Goal: Transaction & Acquisition: Purchase product/service

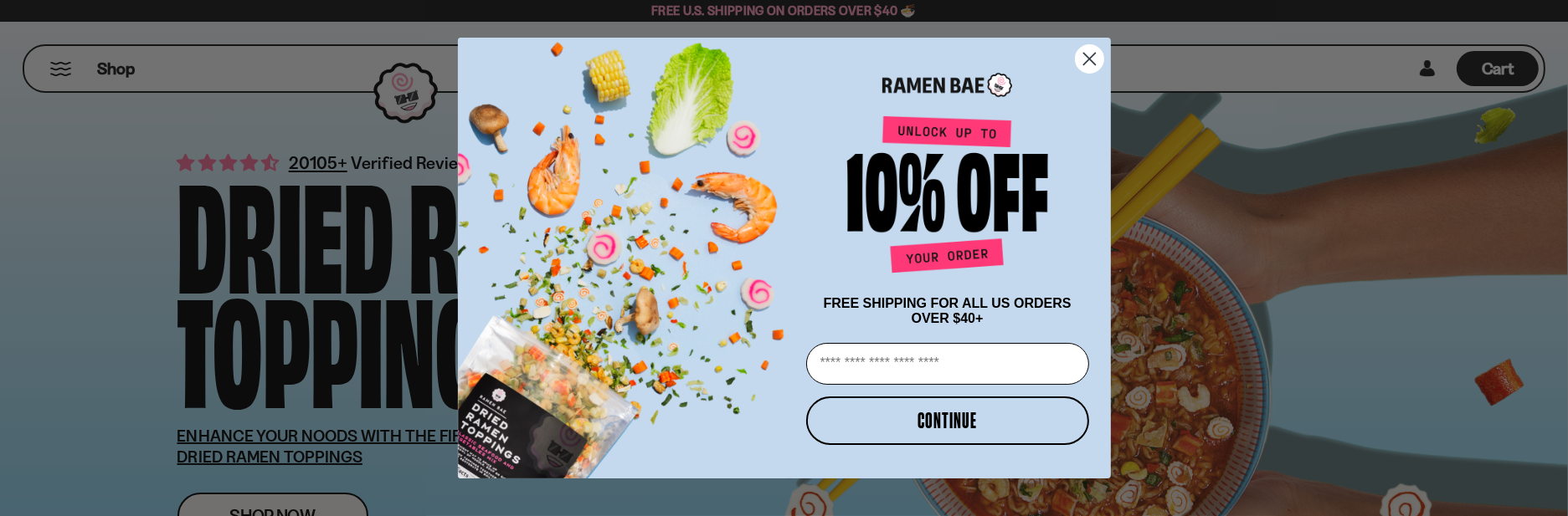
click at [878, 360] on input "Email" at bounding box center [947, 364] width 283 height 42
type input "**********"
click at [952, 416] on button "CONTINUE" at bounding box center [947, 421] width 283 height 48
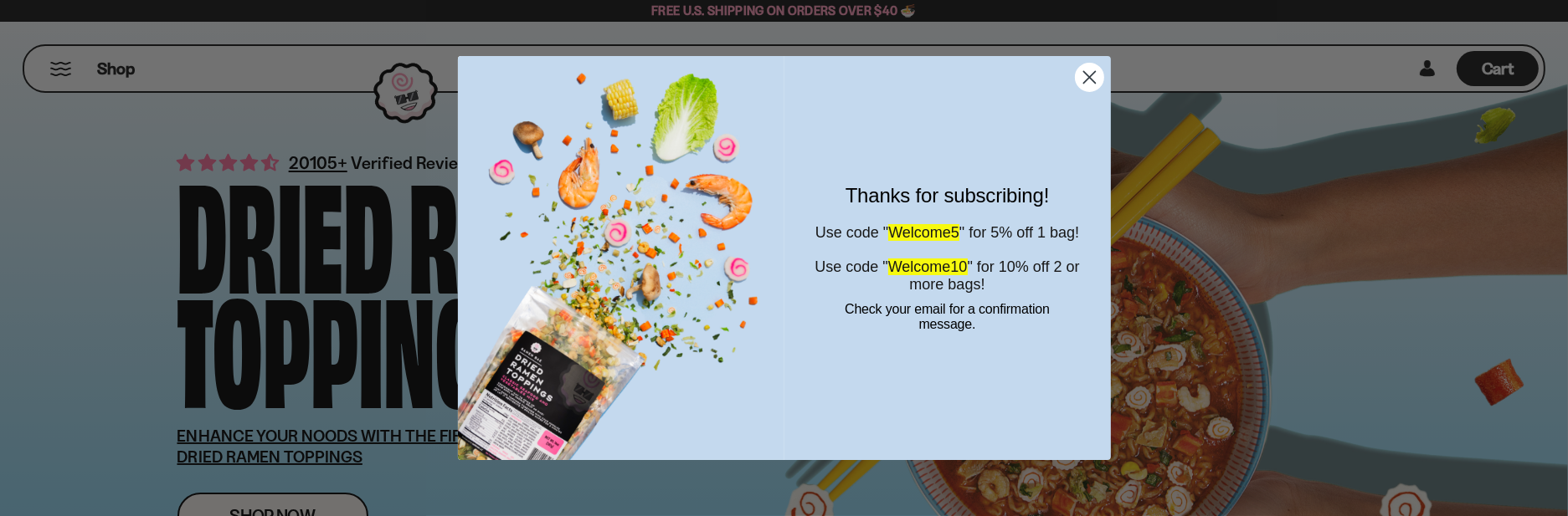
click at [1088, 76] on icon "Close dialog" at bounding box center [1089, 78] width 12 height 12
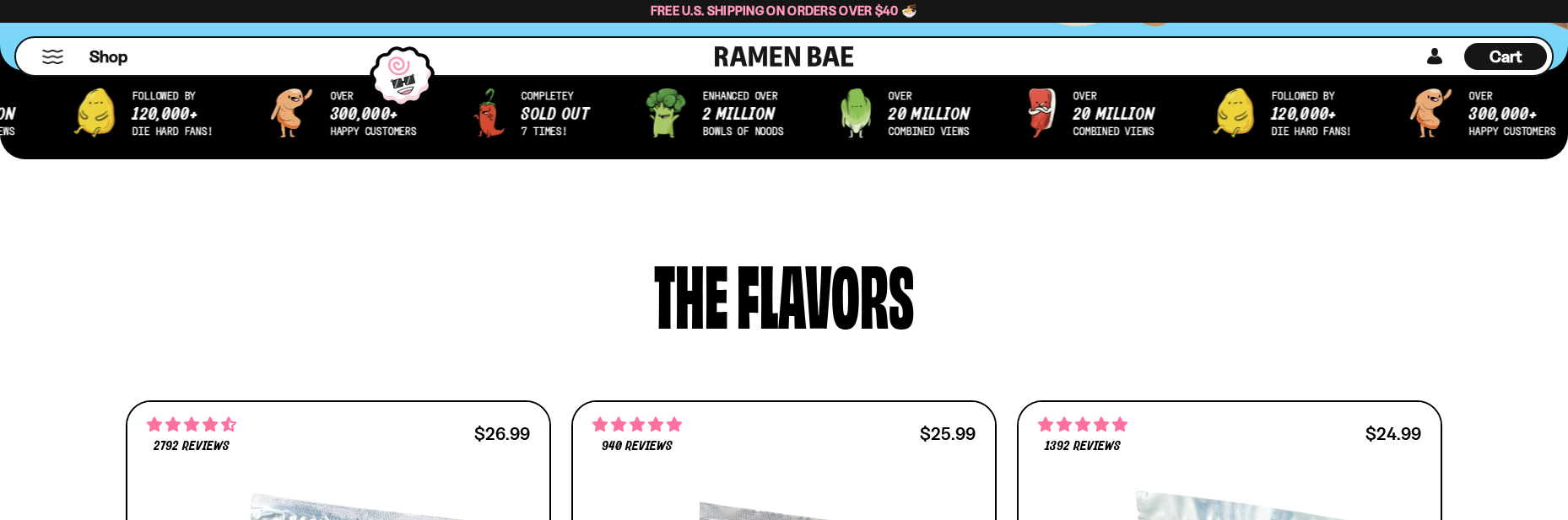
scroll to position [338, 0]
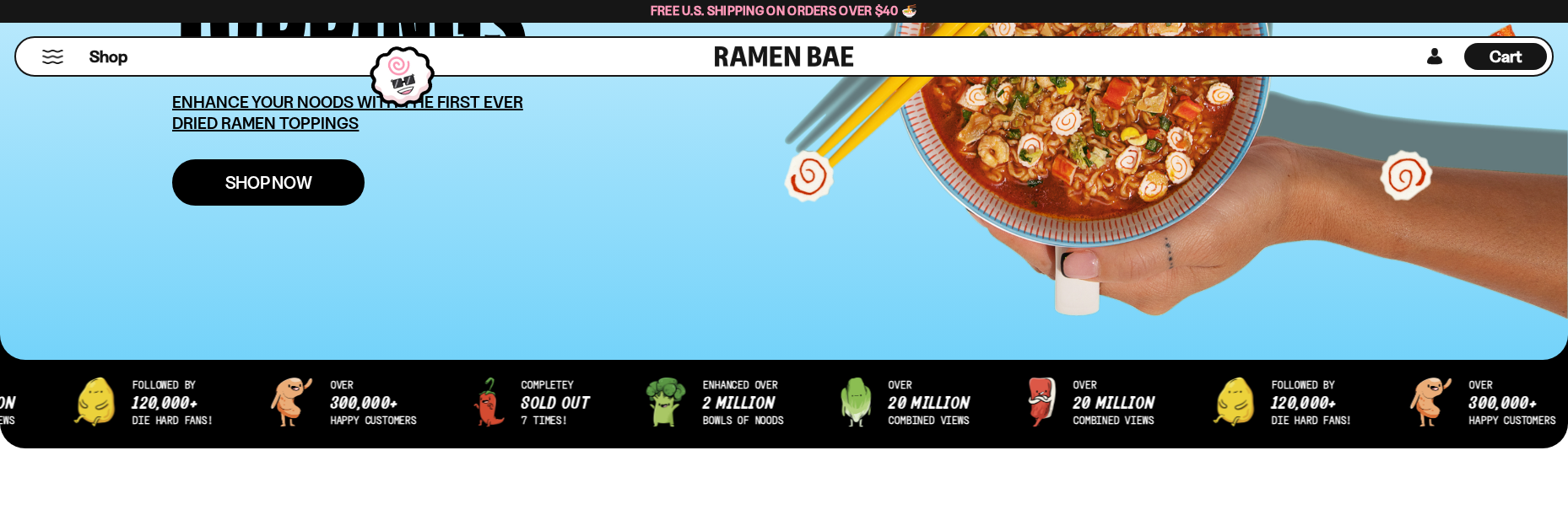
click at [299, 179] on span "Shop Now" at bounding box center [268, 182] width 87 height 18
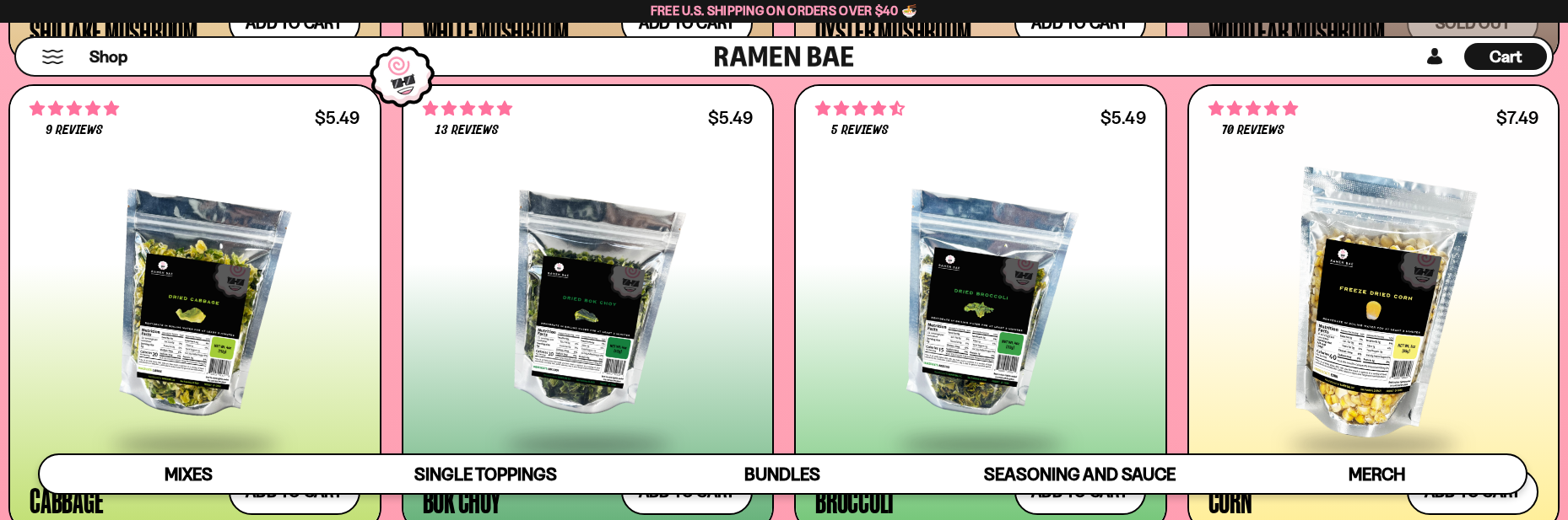
scroll to position [3288, 0]
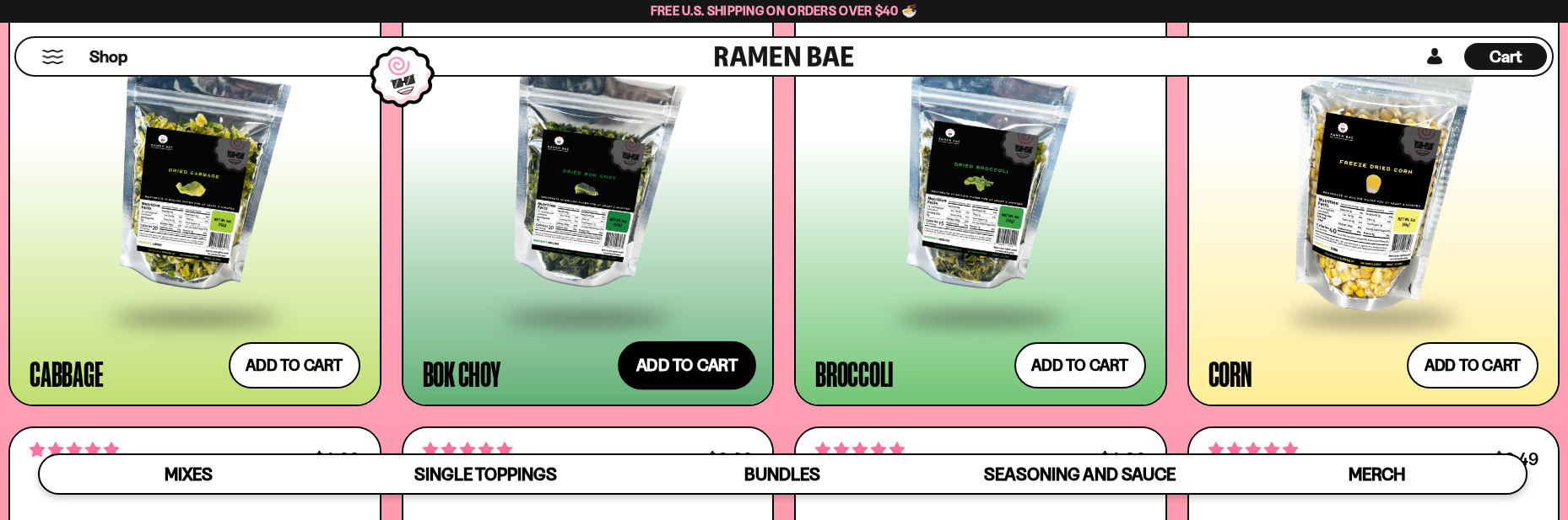
click at [698, 366] on button "Add to cart Add — Regular price $5.49 Regular price Sale price $5.49 Unit price…" at bounding box center [687, 365] width 138 height 49
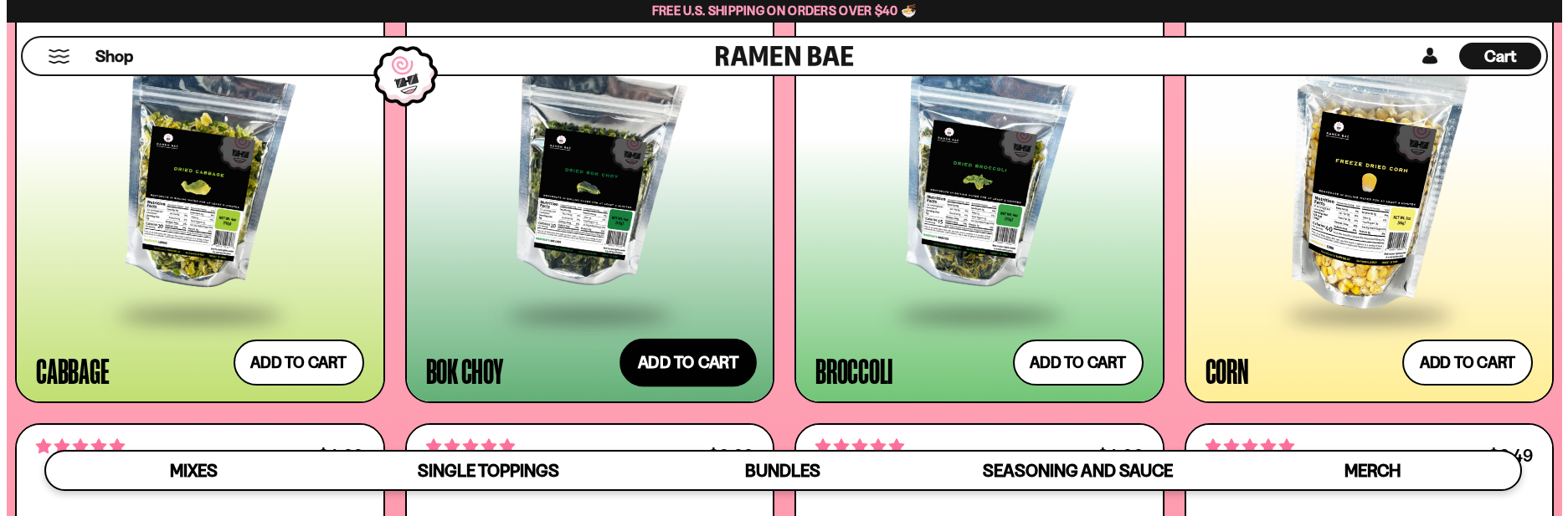
scroll to position [3285, 0]
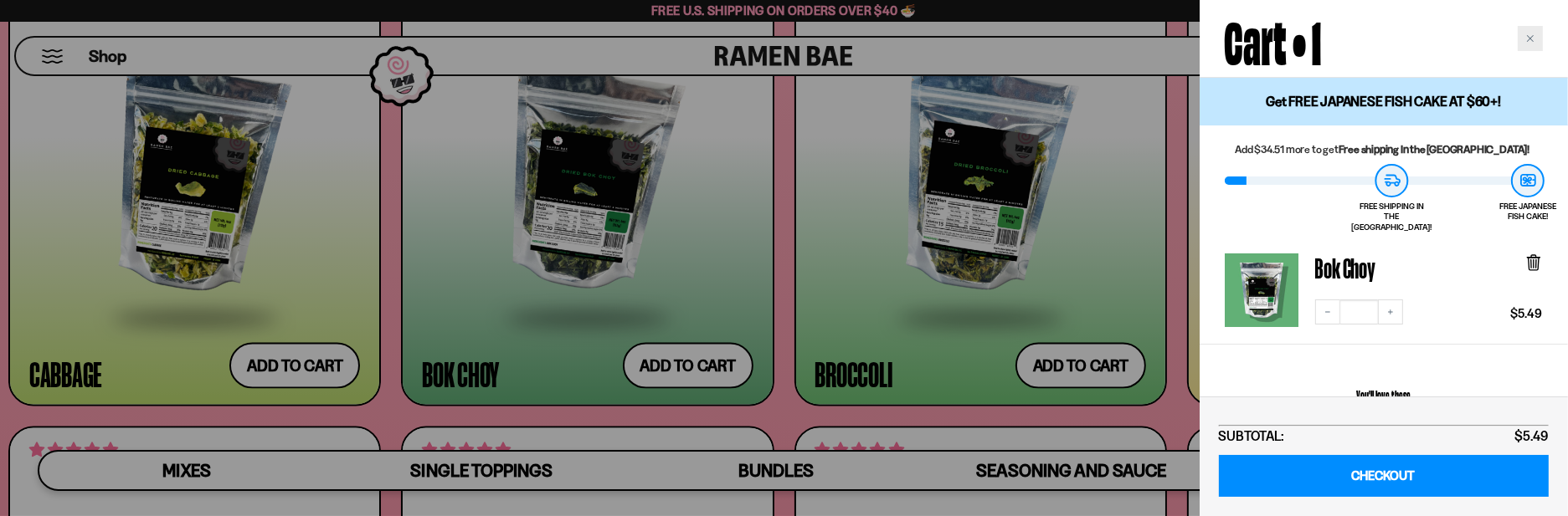
click at [1536, 38] on div "Close cart" at bounding box center [1531, 39] width 26 height 26
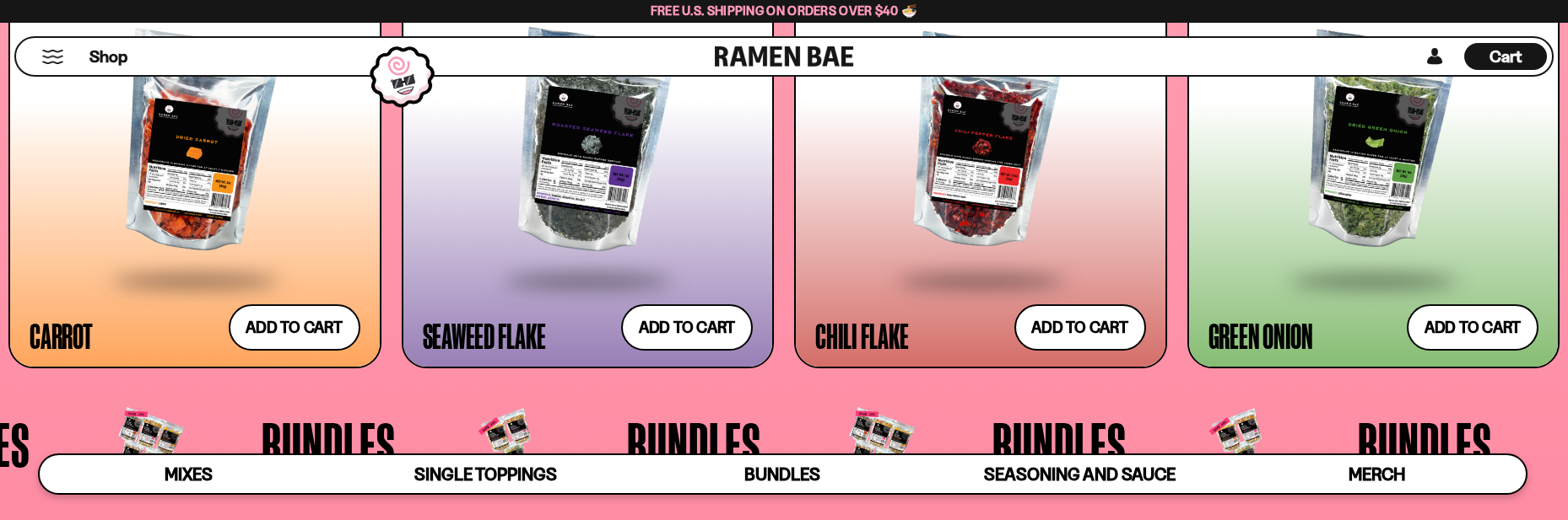
scroll to position [3795, 0]
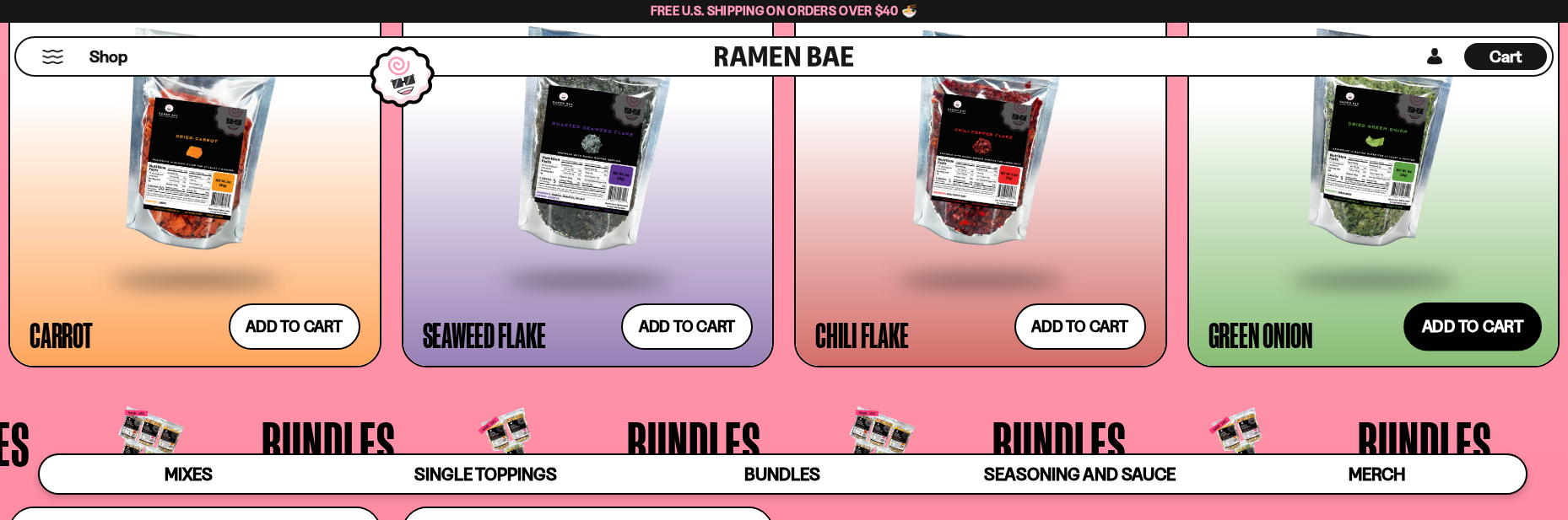
click at [1440, 322] on button "Add to cart Add — Regular price $3.49 Regular price Sale price $3.49 Unit price…" at bounding box center [1472, 326] width 138 height 49
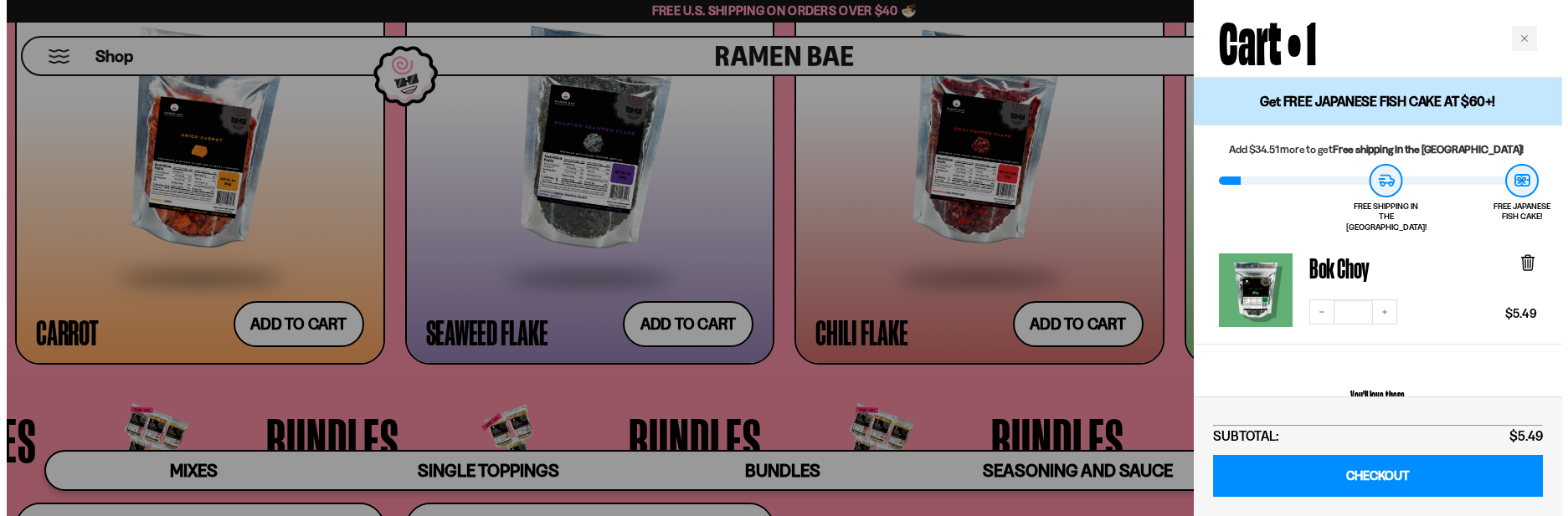
scroll to position [3792, 0]
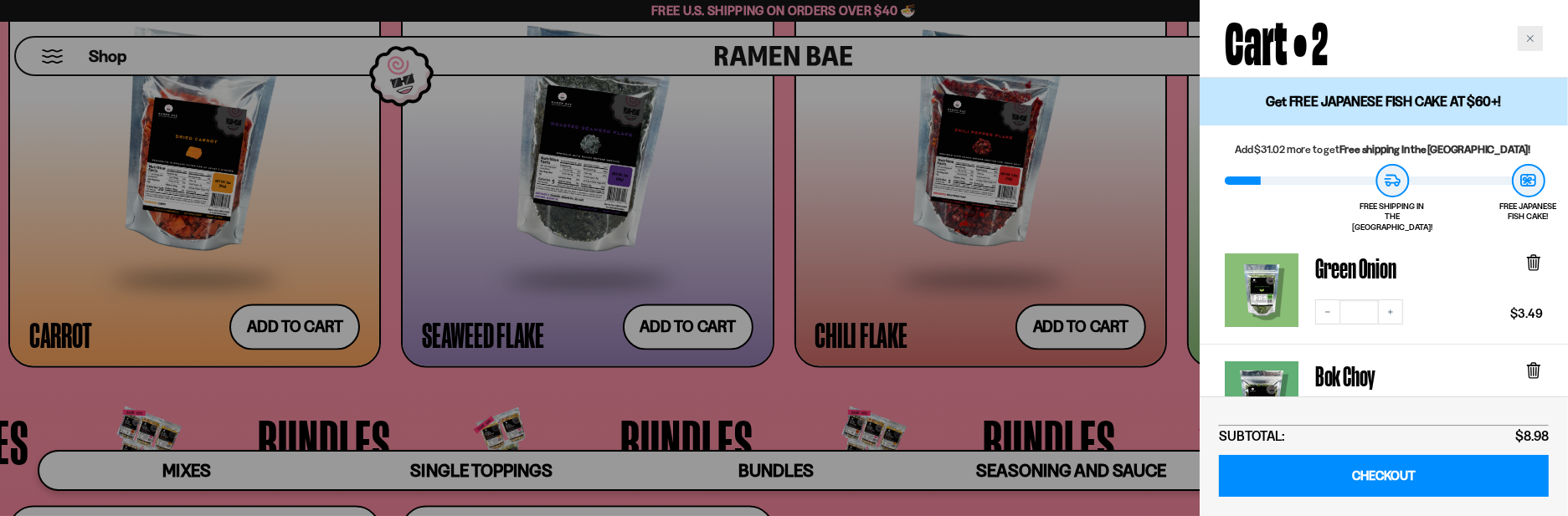
click at [1532, 37] on icon "Close cart" at bounding box center [1531, 38] width 7 height 7
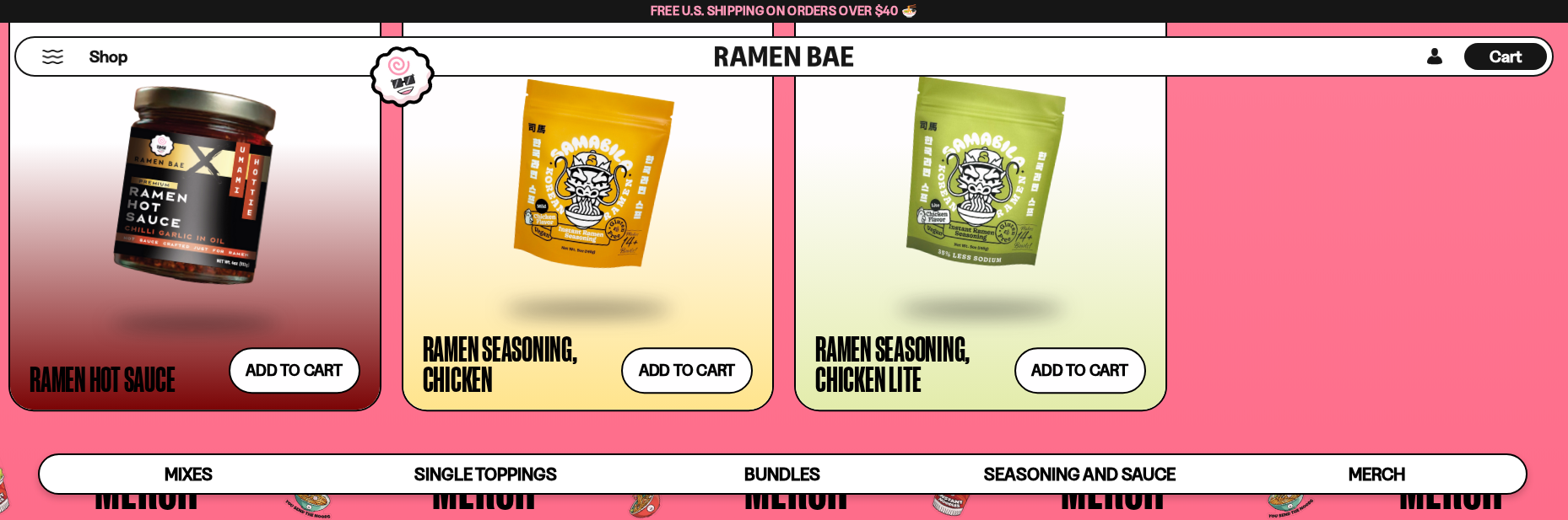
scroll to position [4976, 0]
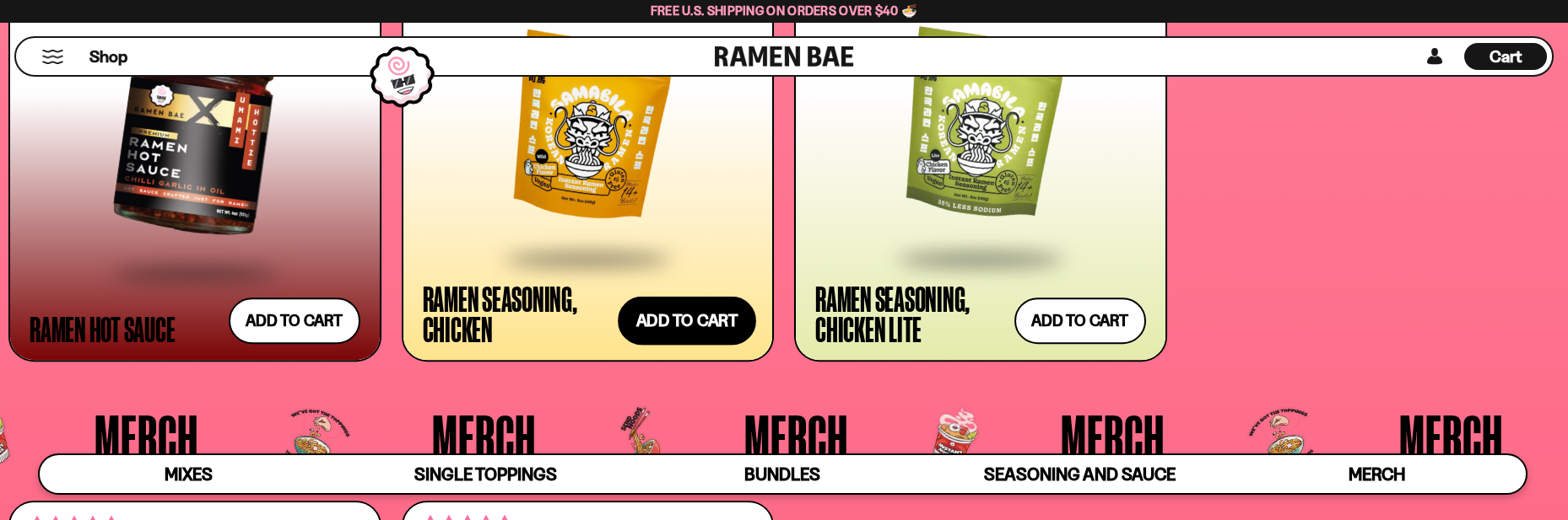
click at [685, 326] on button "Add to cart Add — Regular price $14.99 Regular price Sale price $14.99 Unit pri…" at bounding box center [687, 321] width 138 height 49
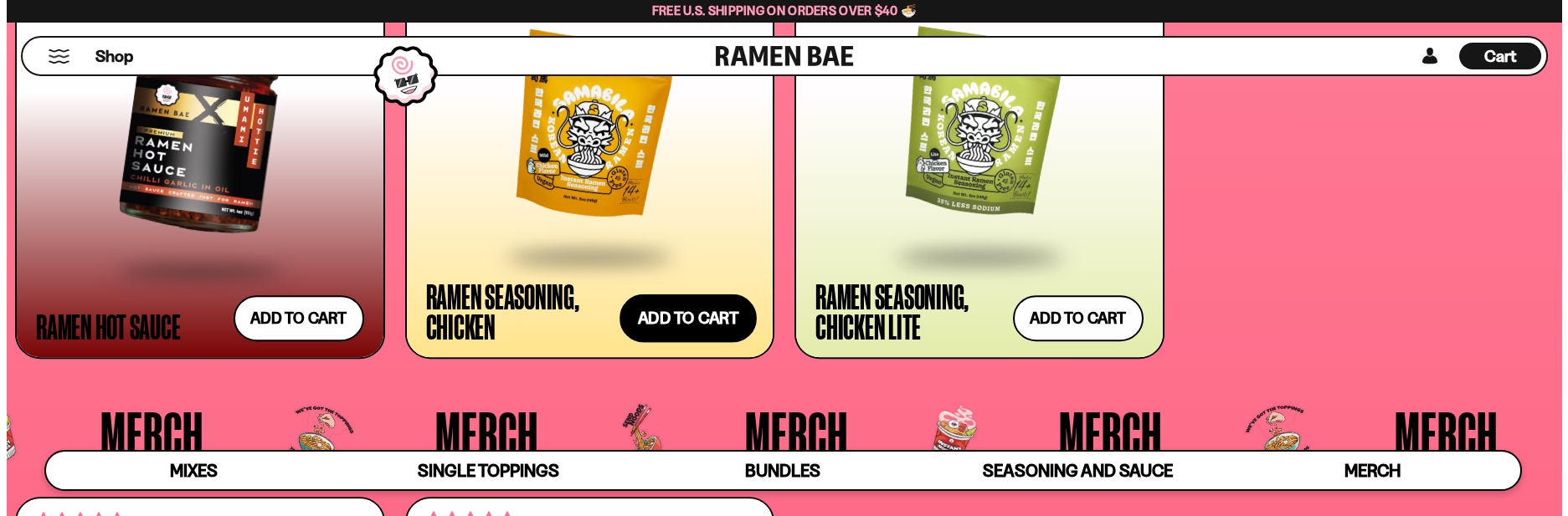
scroll to position [4972, 0]
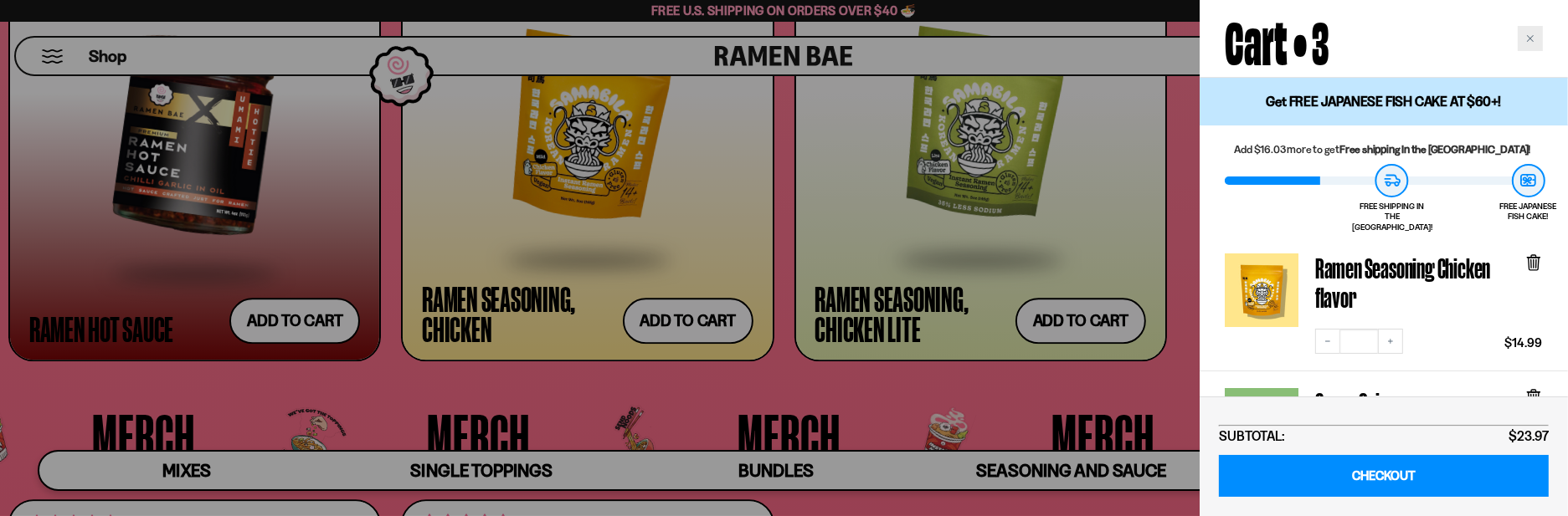
click at [1534, 36] on icon "Close cart" at bounding box center [1531, 38] width 9 height 9
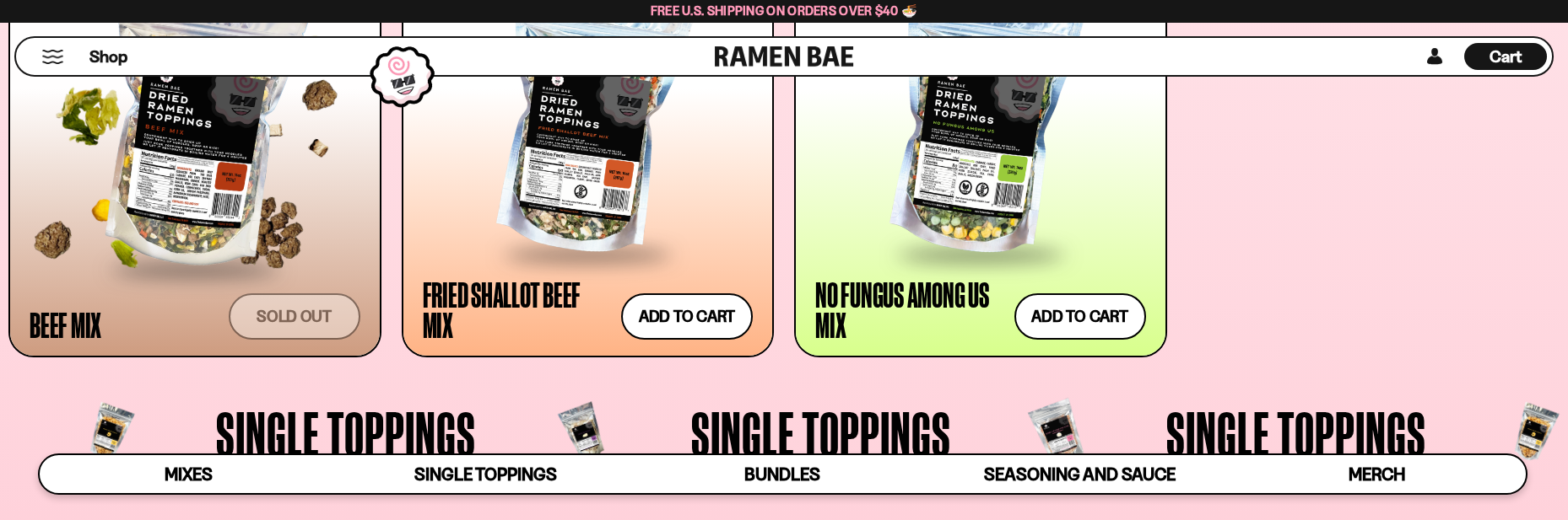
scroll to position [1349, 0]
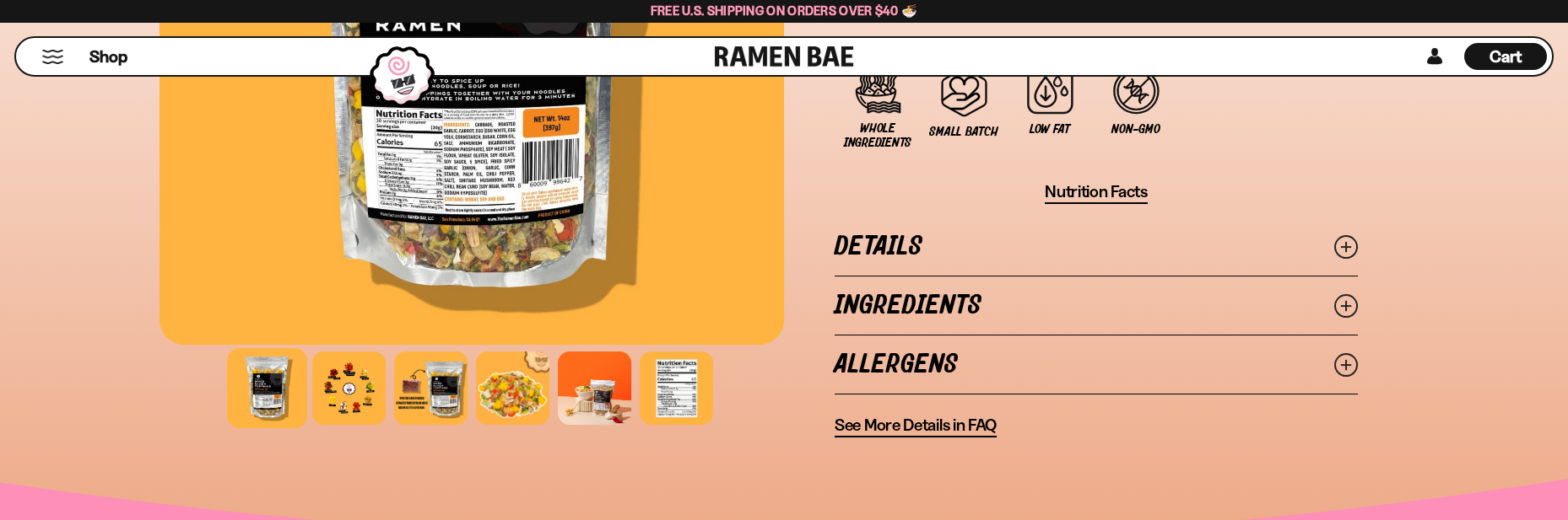
scroll to position [1349, 0]
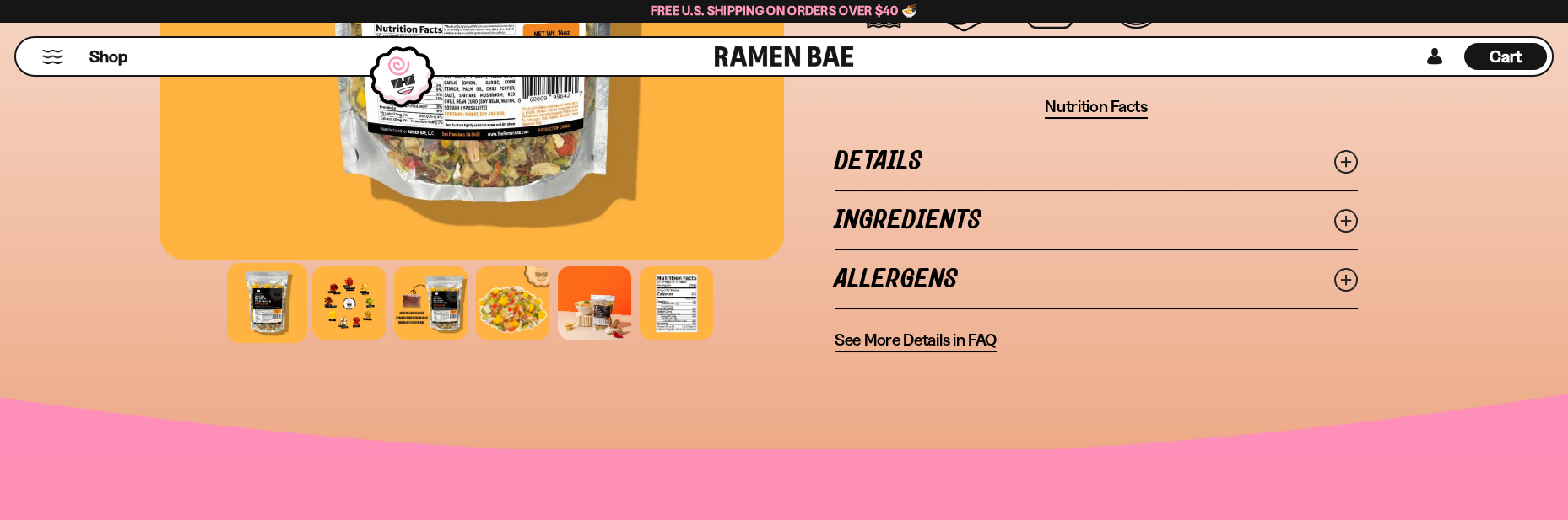
click at [1343, 150] on icon at bounding box center [1346, 162] width 24 height 24
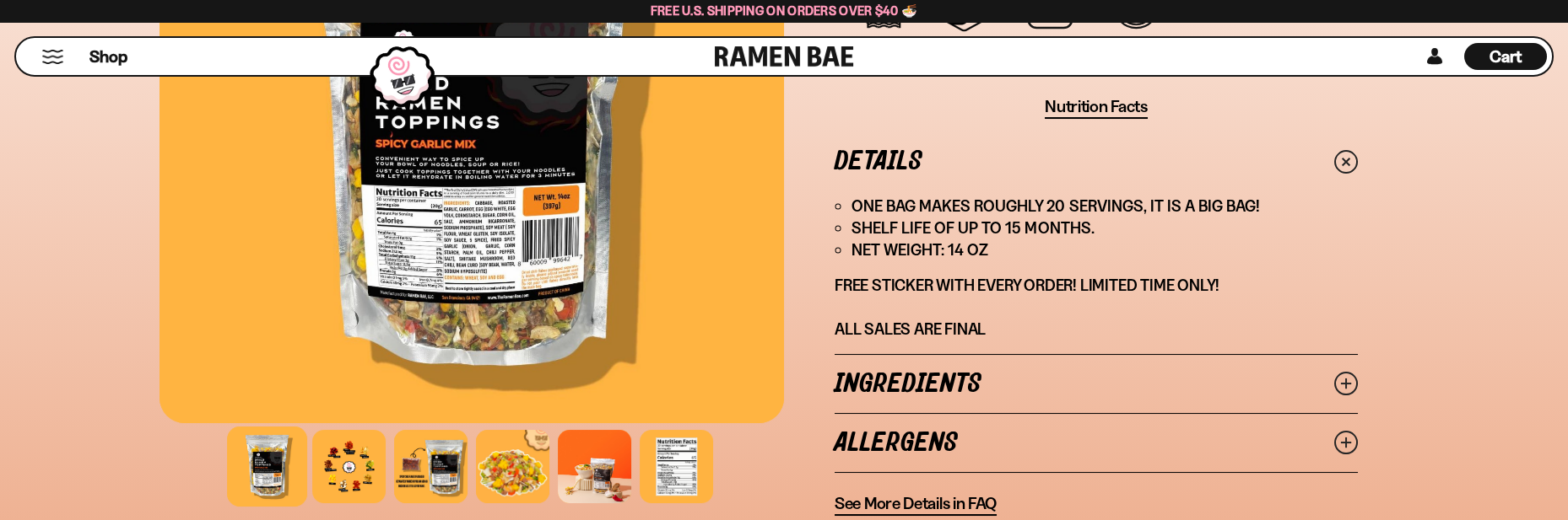
click at [1343, 145] on icon at bounding box center [1346, 161] width 33 height 33
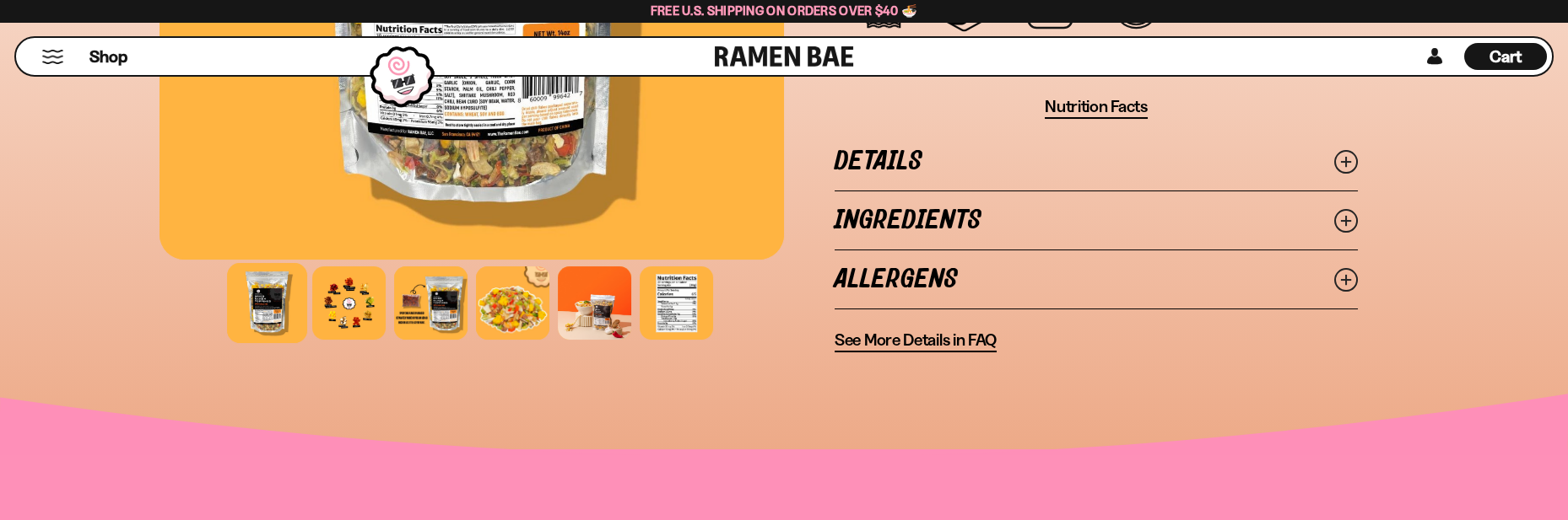
click at [1341, 209] on icon at bounding box center [1346, 221] width 24 height 24
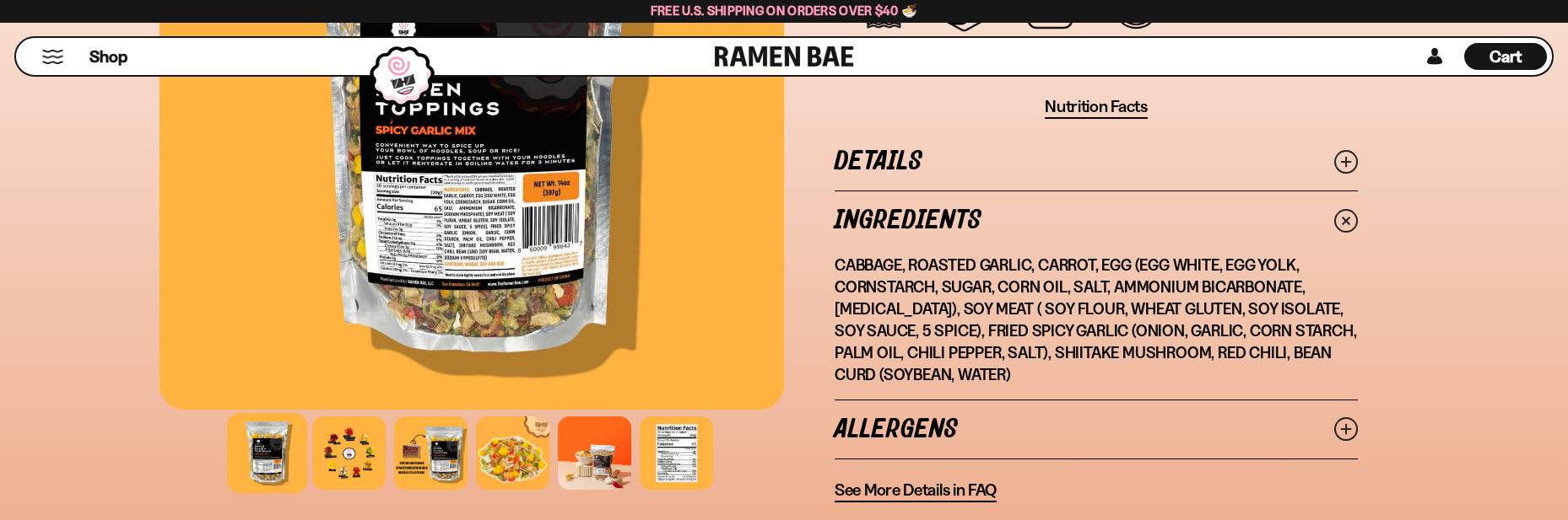
click at [1342, 210] on icon at bounding box center [1346, 220] width 33 height 33
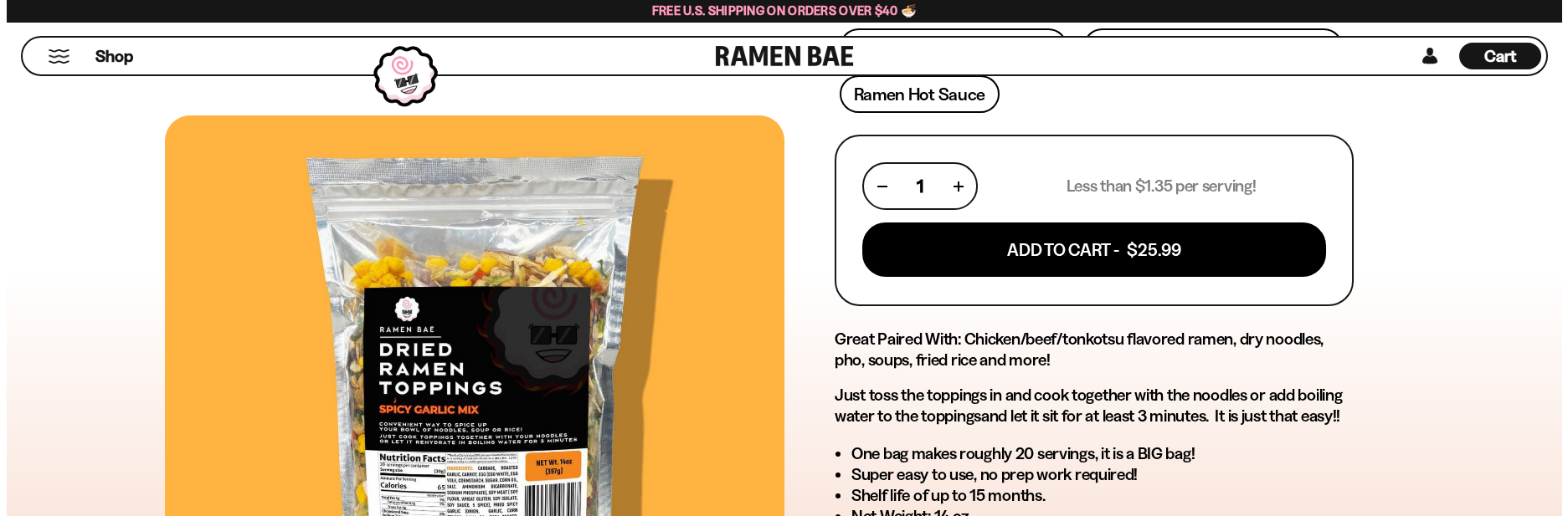
scroll to position [585, 0]
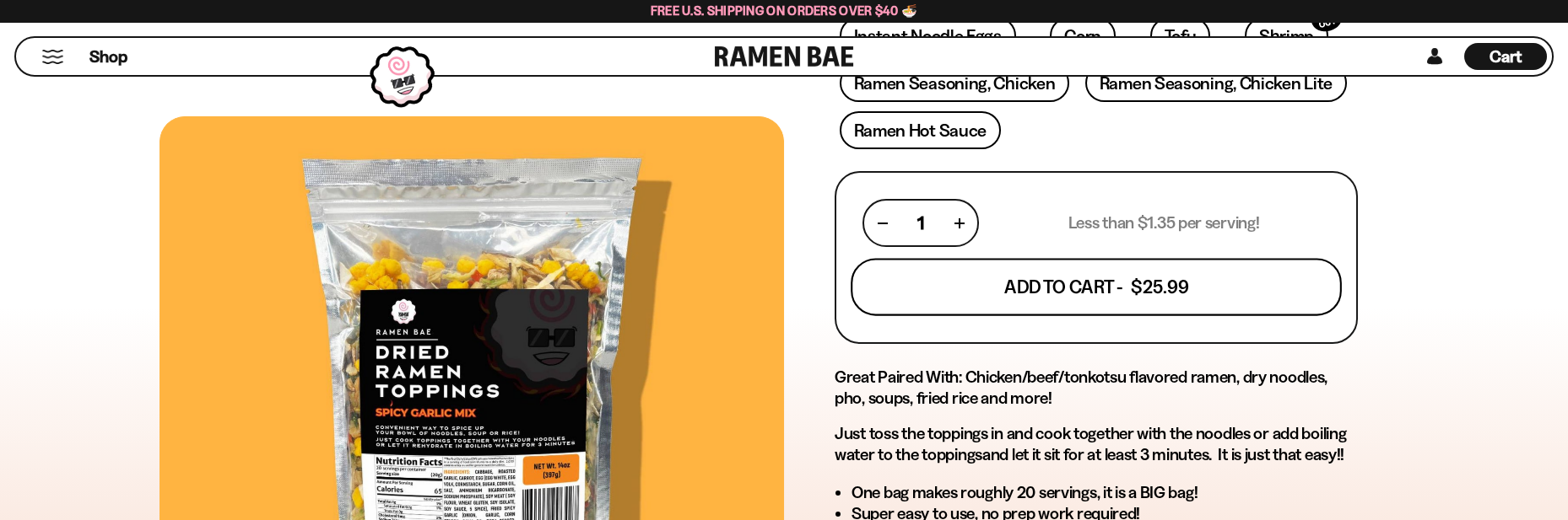
click at [1094, 284] on button "Add To Cart - $25.99" at bounding box center [1096, 287] width 491 height 57
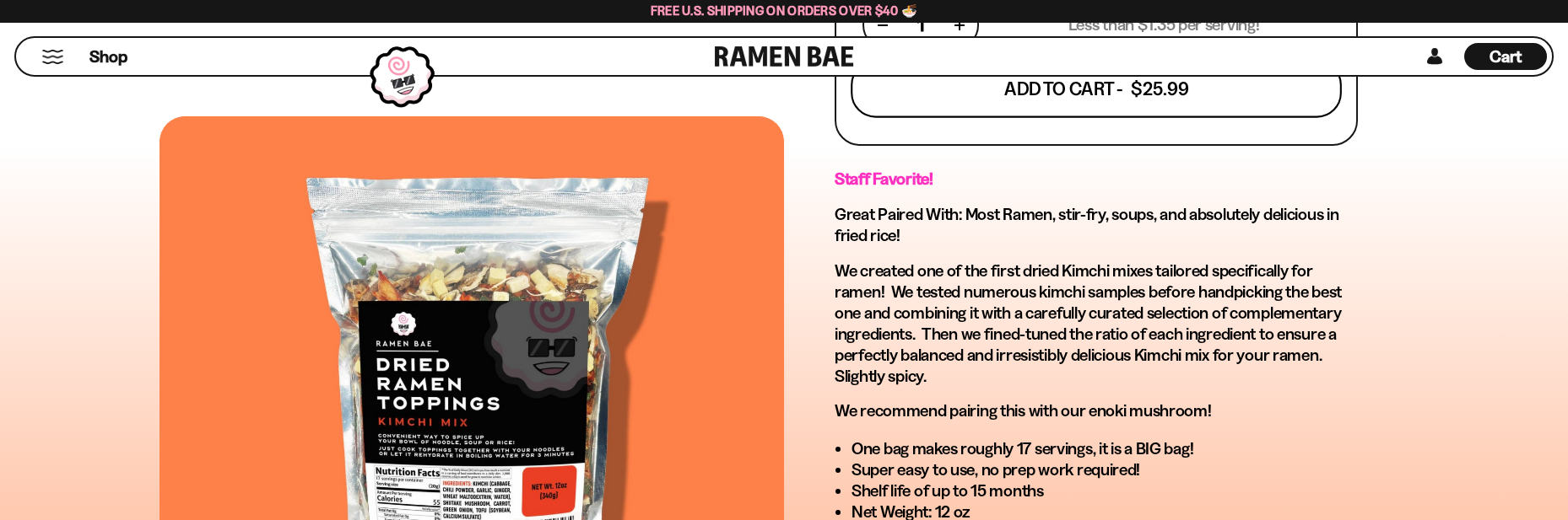
scroll to position [759, 0]
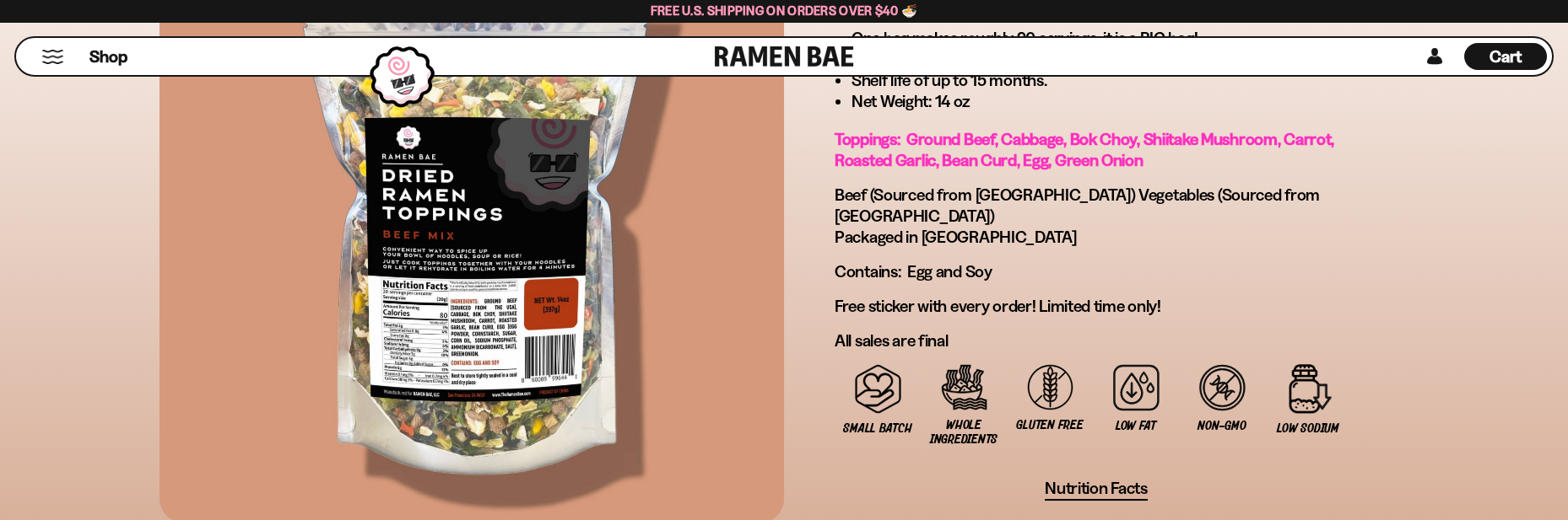
scroll to position [1097, 0]
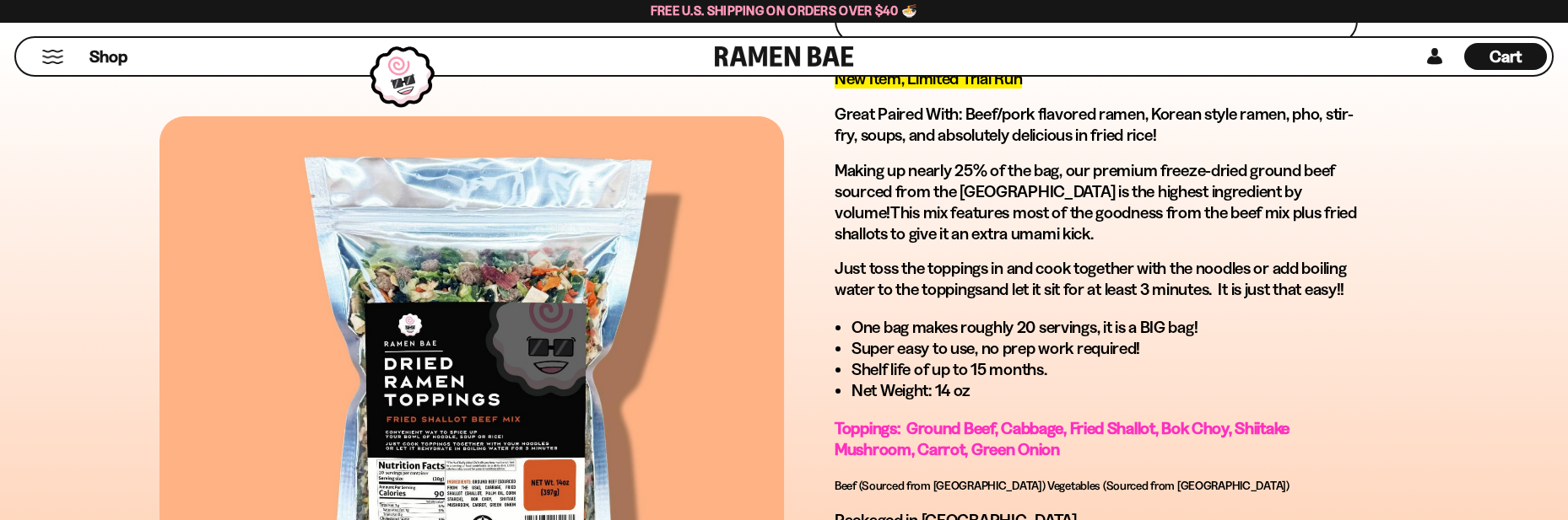
scroll to position [1012, 0]
